Goal: Book appointment/travel/reservation

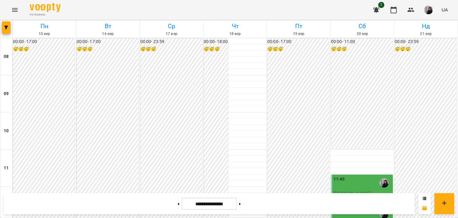
scroll to position [309, 0]
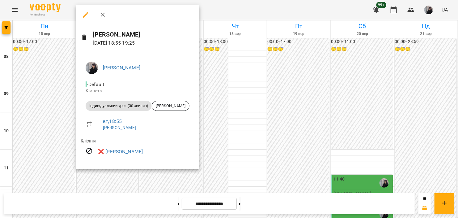
click at [207, 82] on div at bounding box center [229, 109] width 458 height 218
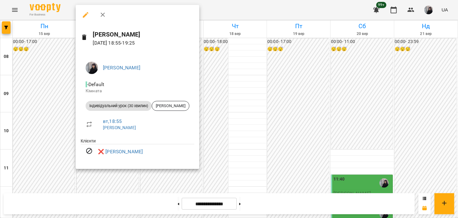
click at [165, 180] on div at bounding box center [229, 109] width 458 height 218
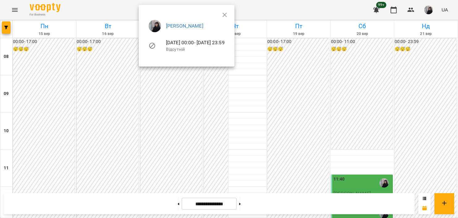
click at [164, 149] on div at bounding box center [229, 109] width 458 height 218
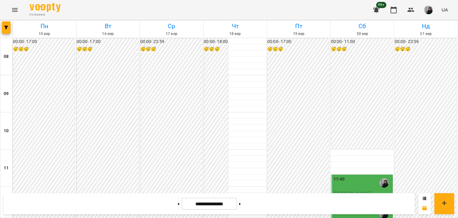
scroll to position [309, 0]
